Goal: Task Accomplishment & Management: Use online tool/utility

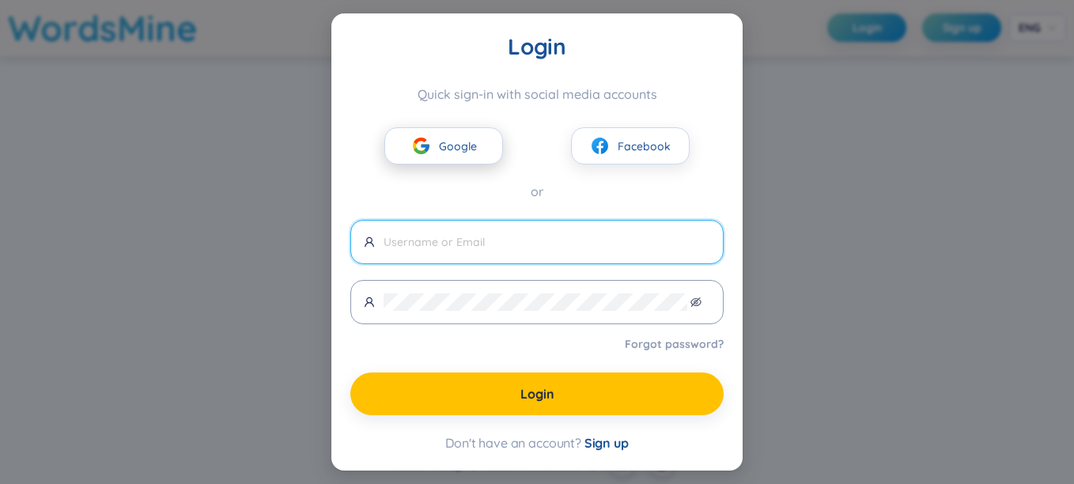
click at [468, 143] on span "Google" at bounding box center [458, 146] width 38 height 17
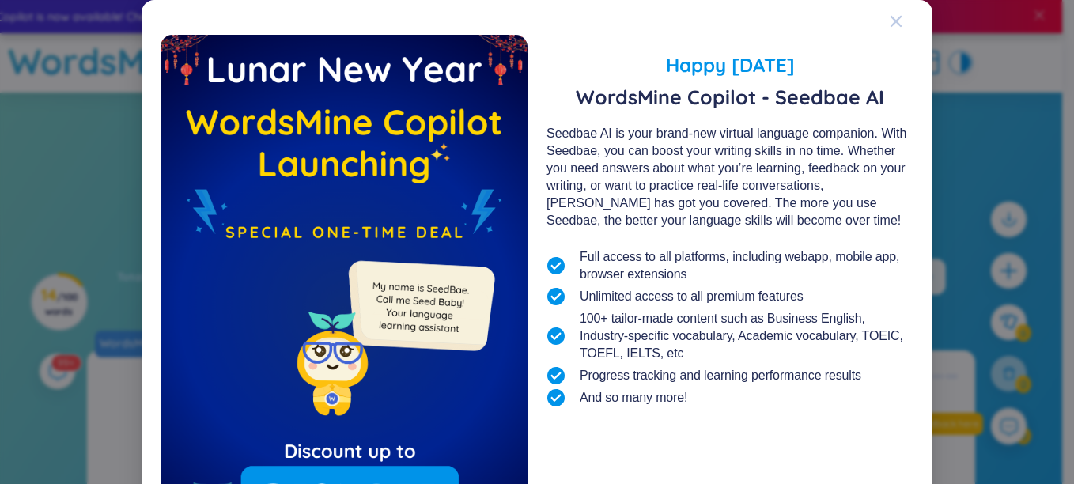
click at [891, 21] on icon "Close" at bounding box center [896, 21] width 11 height 11
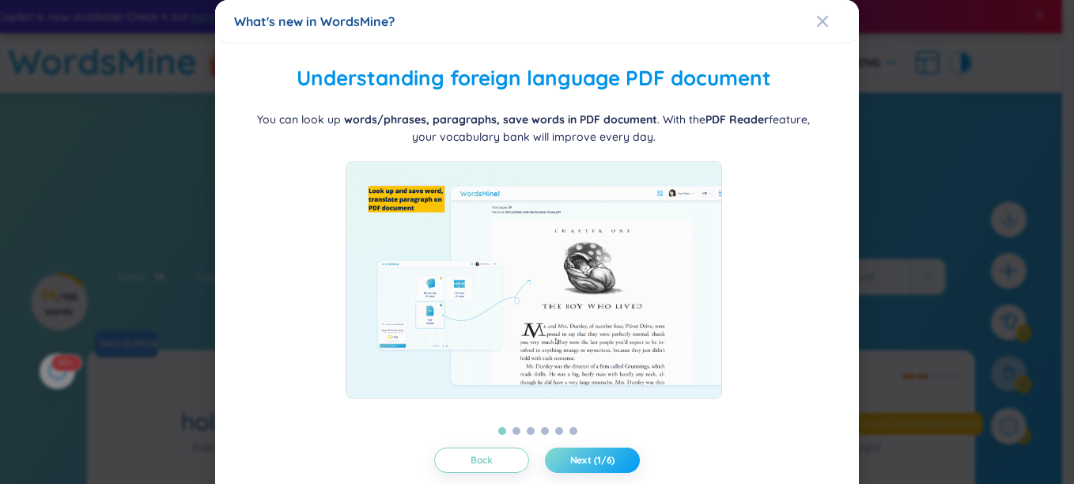
click at [551, 456] on button "Next (1/6)" at bounding box center [592, 460] width 95 height 25
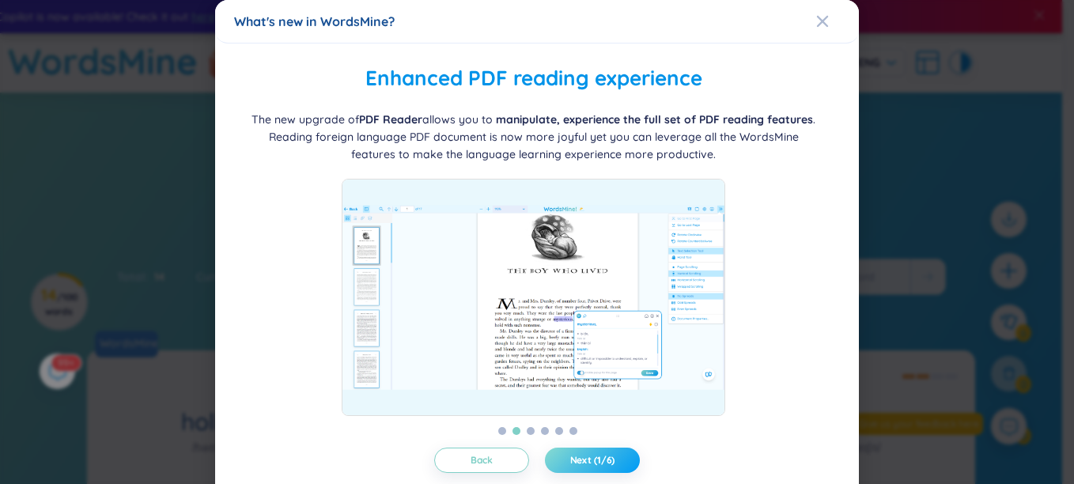
click at [570, 464] on span "Next (1/6)" at bounding box center [592, 460] width 45 height 13
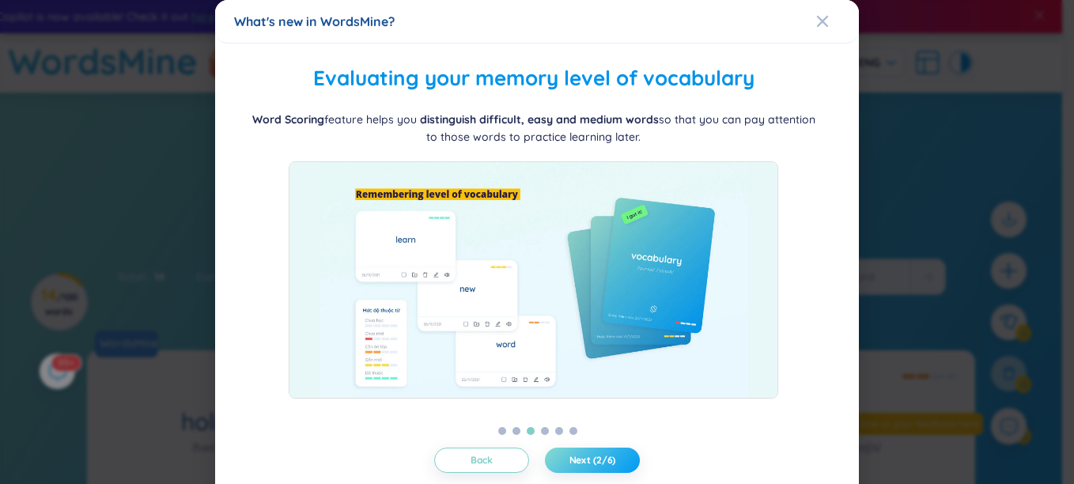
click at [570, 464] on span "Next (2/6)" at bounding box center [593, 460] width 47 height 13
click at [570, 464] on span "Next (3/6)" at bounding box center [593, 460] width 46 height 13
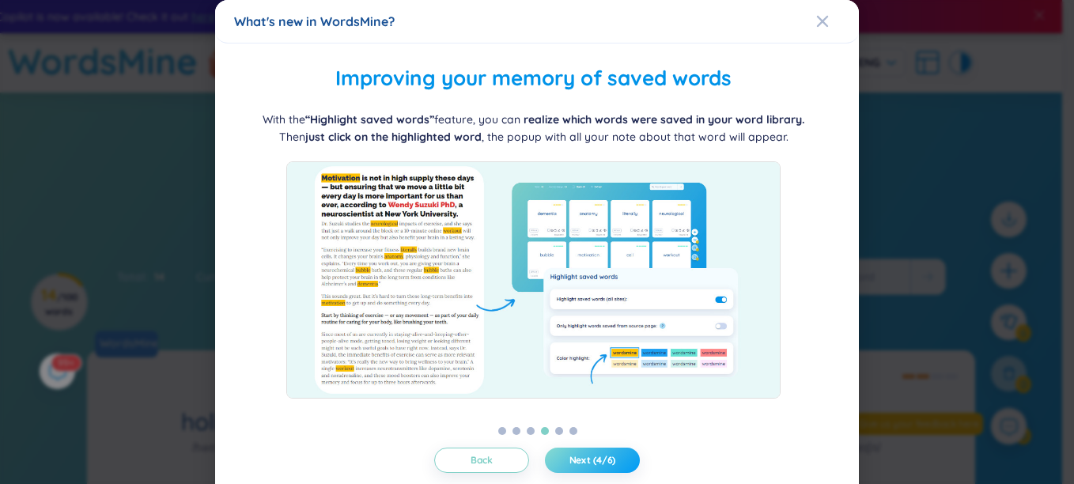
click at [570, 464] on span "Next (4/6)" at bounding box center [593, 460] width 47 height 13
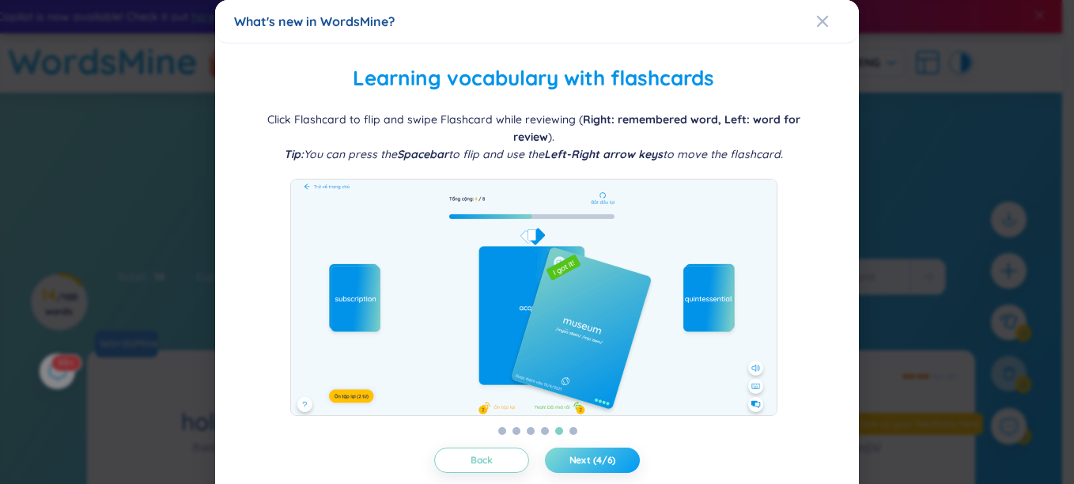
click at [562, 464] on button "Next (4/6)" at bounding box center [592, 460] width 95 height 25
click at [558, 461] on button "Next (5/6)" at bounding box center [592, 460] width 95 height 25
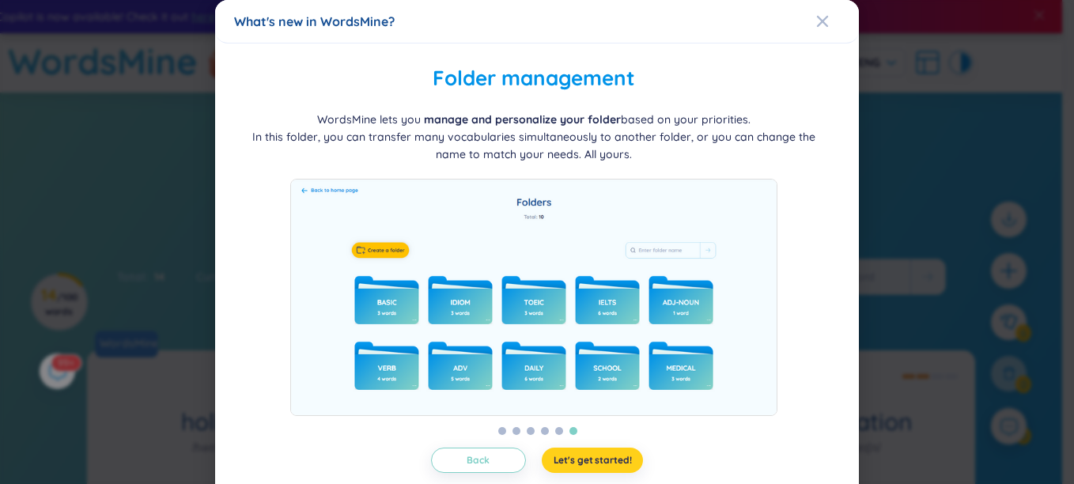
click at [589, 466] on span "Let's get started!" at bounding box center [593, 460] width 78 height 13
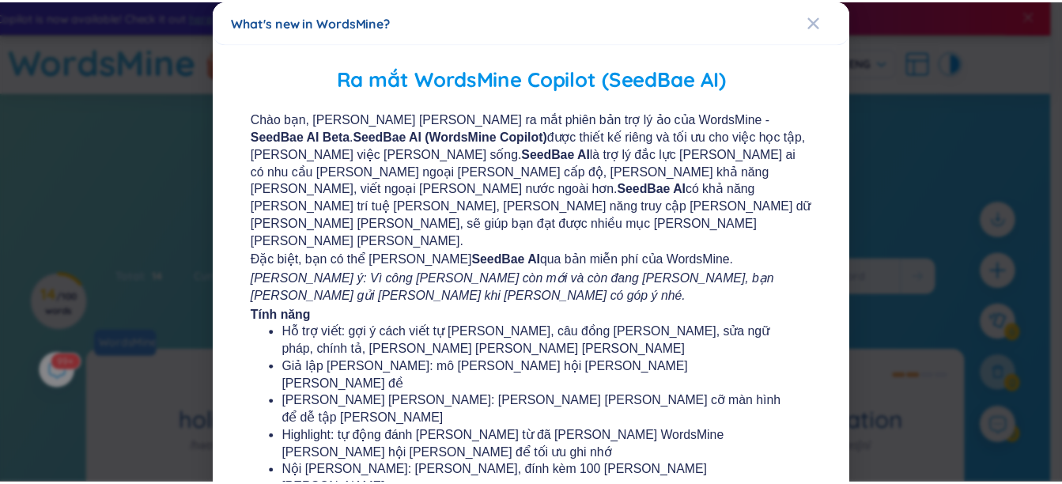
scroll to position [316, 0]
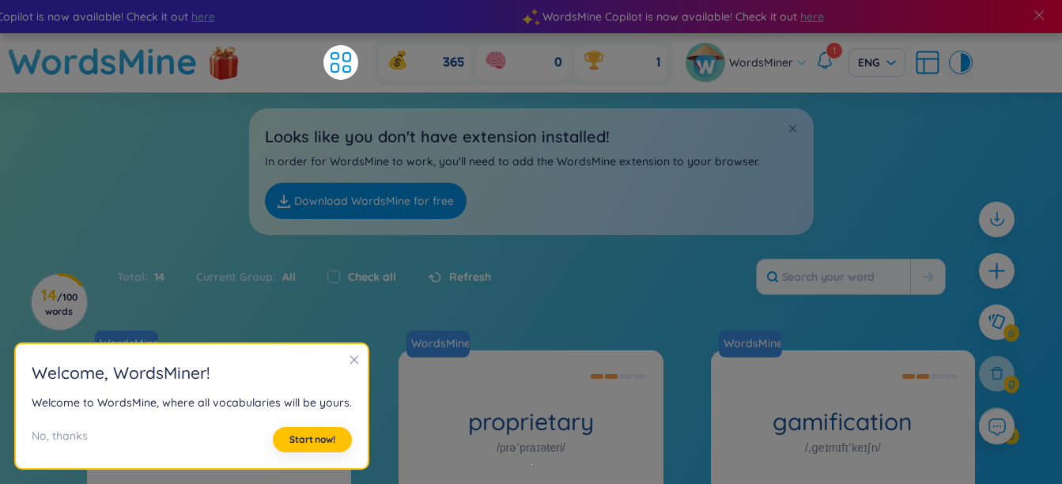
click at [358, 352] on div at bounding box center [354, 360] width 11 height 17
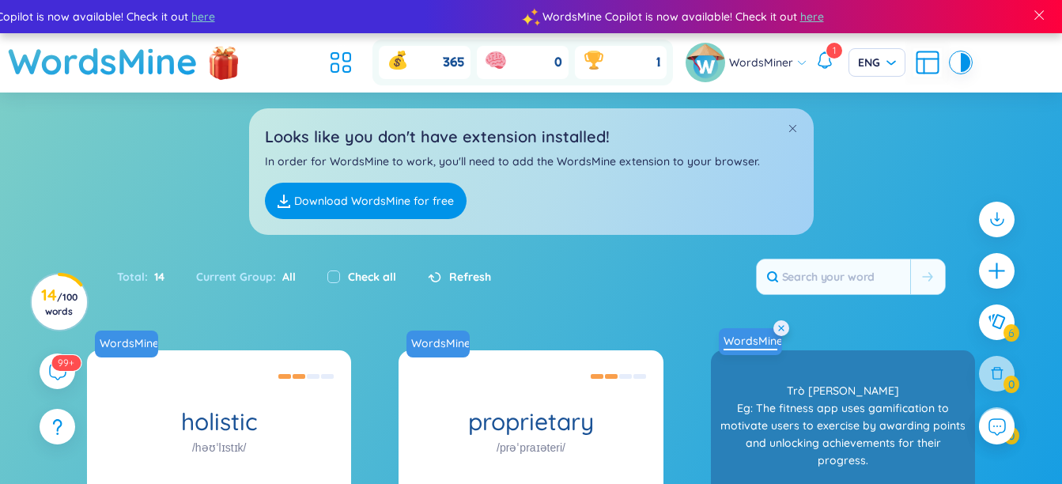
scroll to position [237, 0]
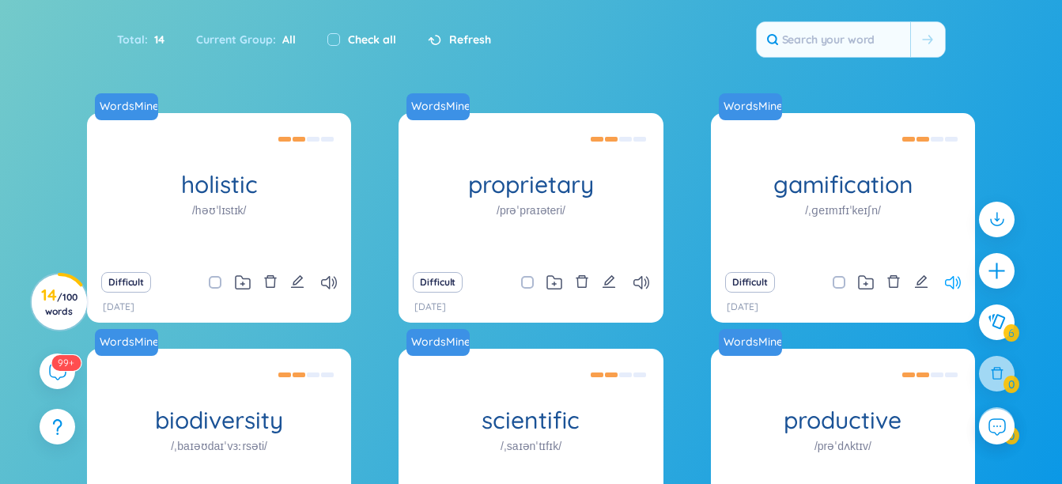
click at [951, 286] on icon at bounding box center [953, 282] width 16 height 13
click at [645, 286] on icon at bounding box center [642, 282] width 16 height 13
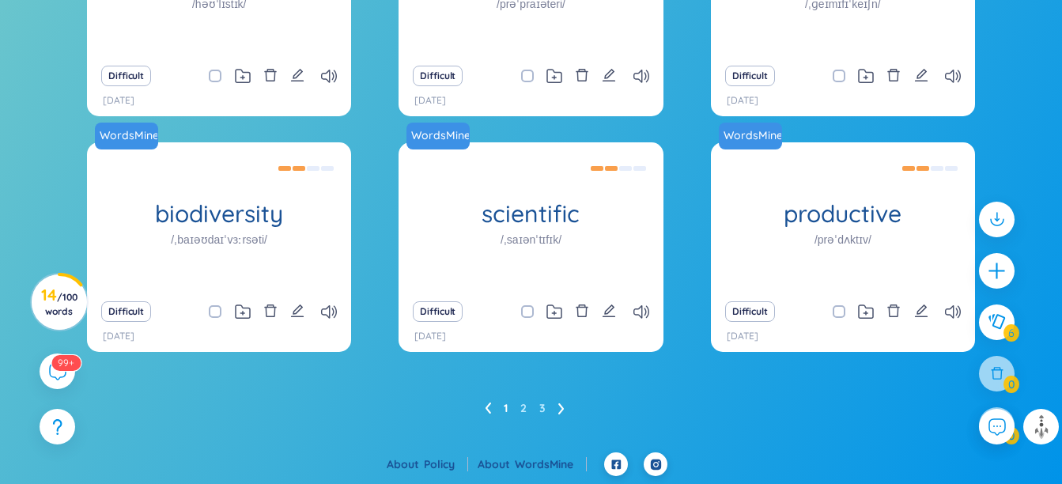
scroll to position [206, 0]
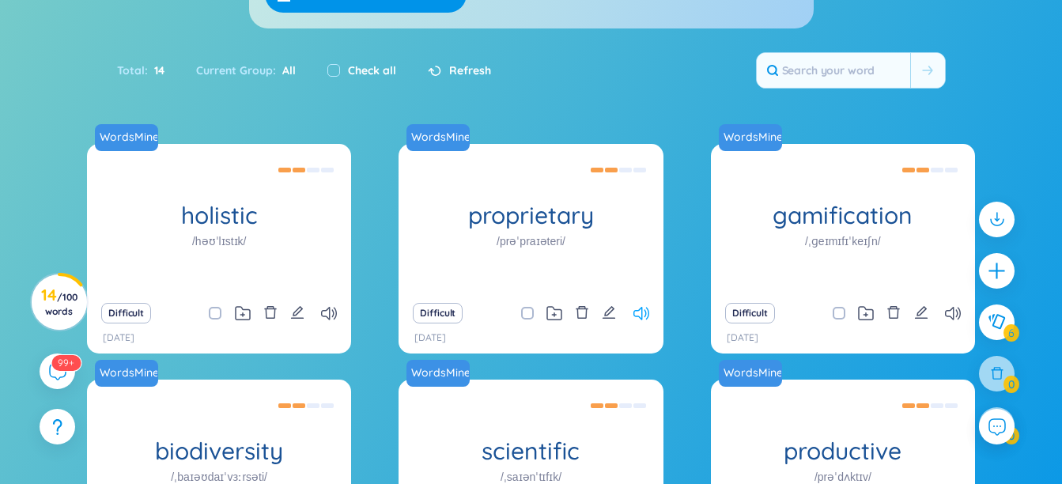
click at [644, 308] on icon at bounding box center [642, 313] width 16 height 13
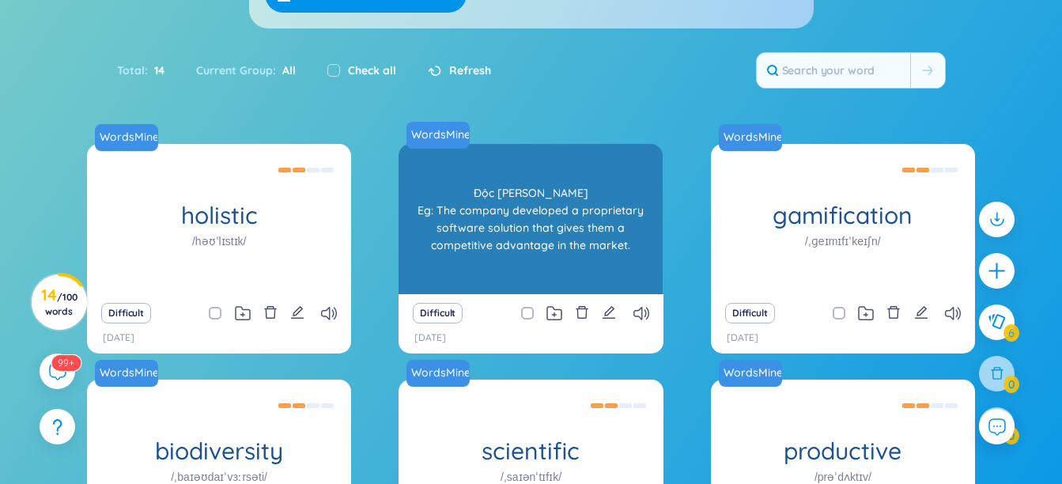
scroll to position [0, 0]
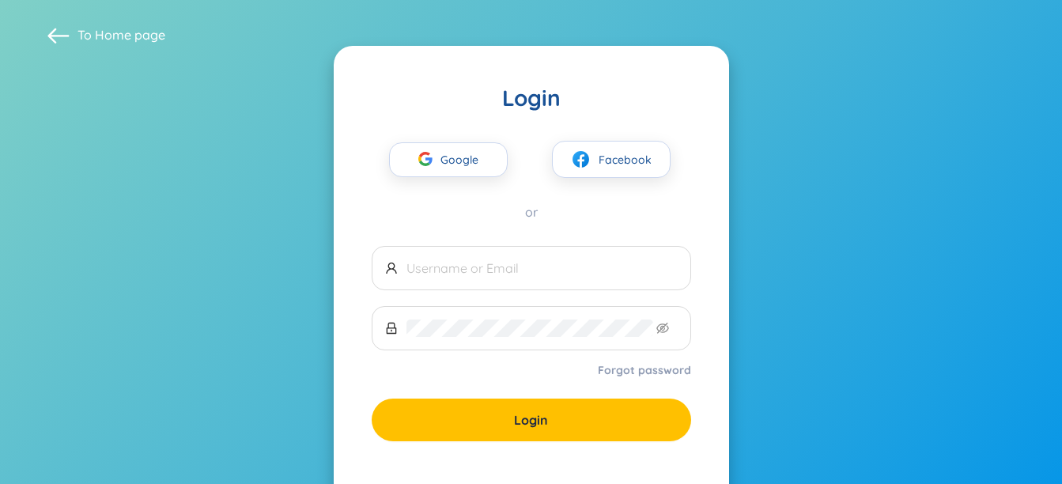
scroll to position [81, 0]
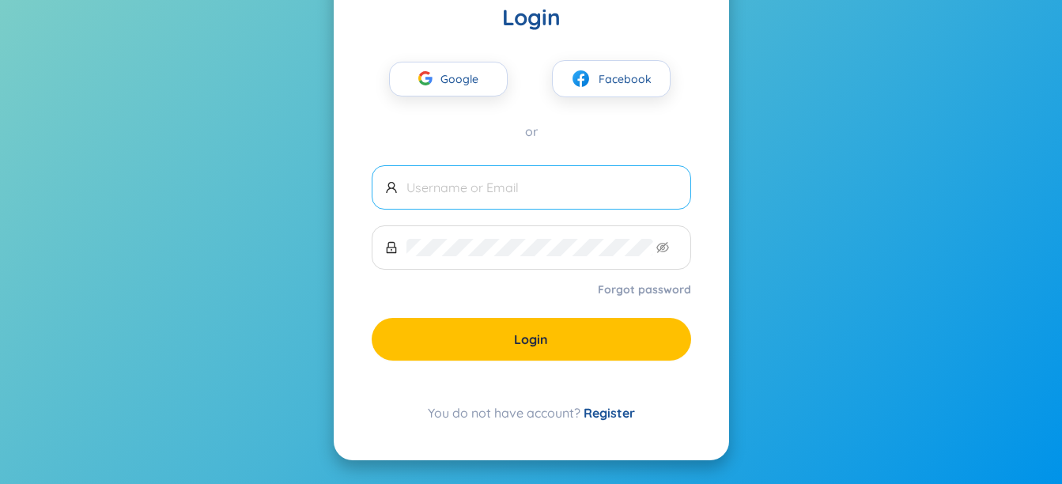
click at [461, 174] on span at bounding box center [532, 187] width 320 height 44
click at [467, 80] on span "Google" at bounding box center [464, 78] width 46 height 33
click at [452, 93] on span "Google" at bounding box center [464, 78] width 46 height 33
